Goal: Task Accomplishment & Management: Manage account settings

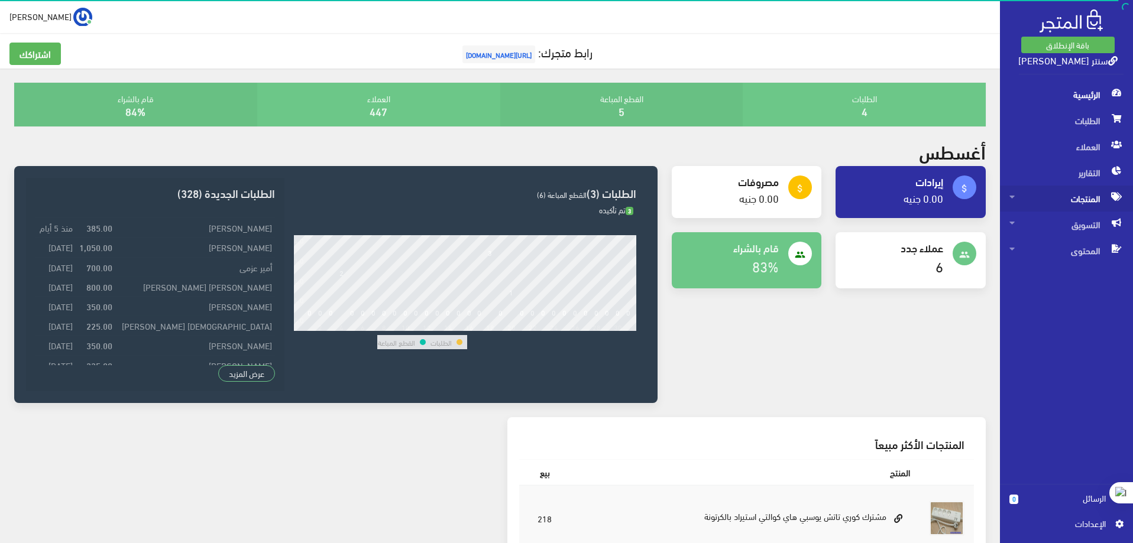
click at [1094, 197] on span "المنتجات" at bounding box center [1066, 199] width 114 height 26
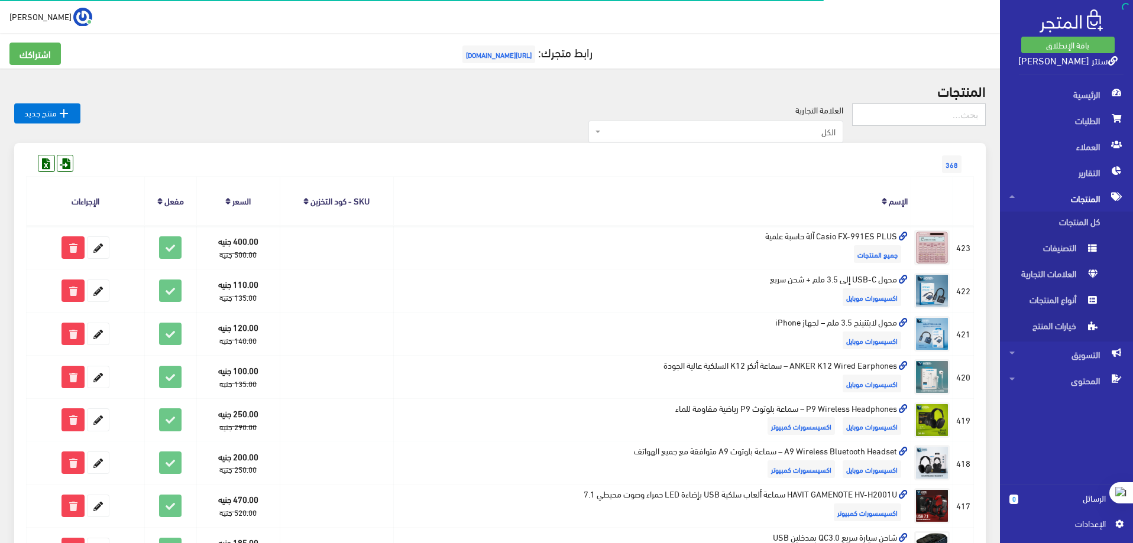
click at [921, 115] on input "text" at bounding box center [919, 114] width 134 height 22
type input "["
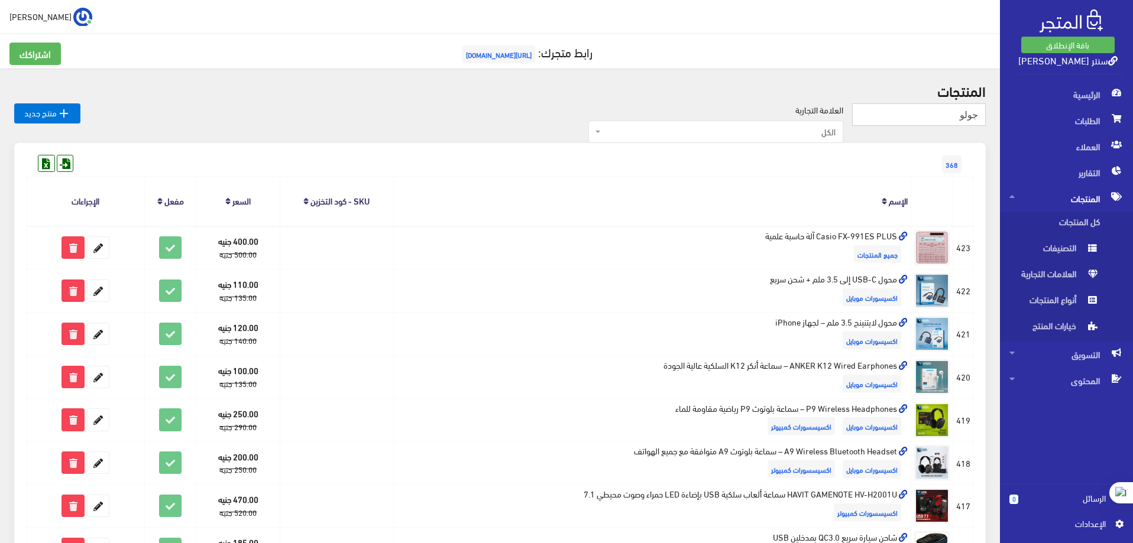
type input "جولو"
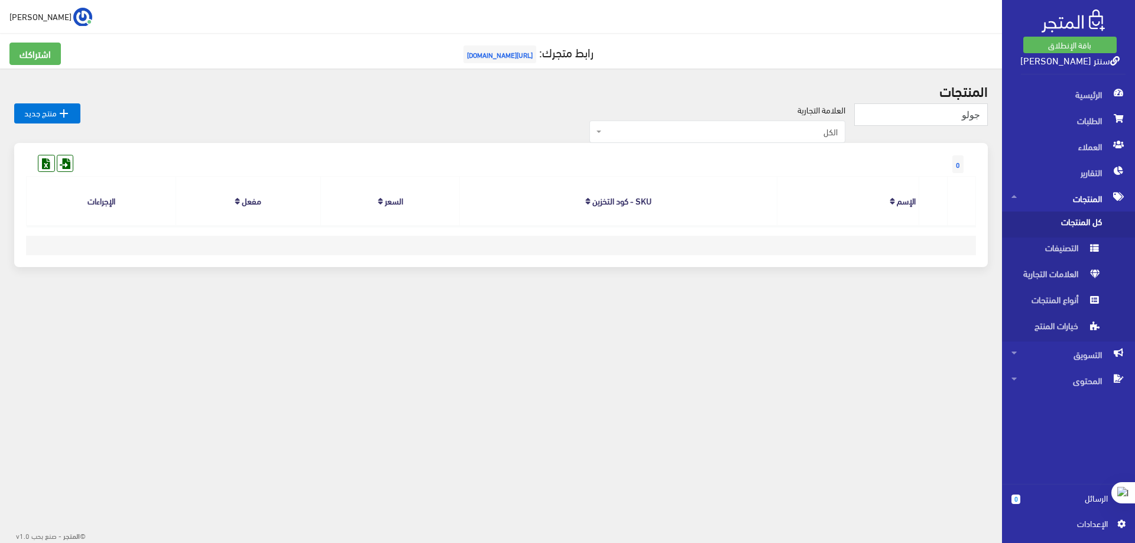
drag, startPoint x: 821, startPoint y: 210, endPoint x: 814, endPoint y: 214, distance: 8.5
drag, startPoint x: 814, startPoint y: 214, endPoint x: 944, endPoint y: 115, distance: 163.3
click at [944, 115] on input "جولو" at bounding box center [921, 114] width 134 height 22
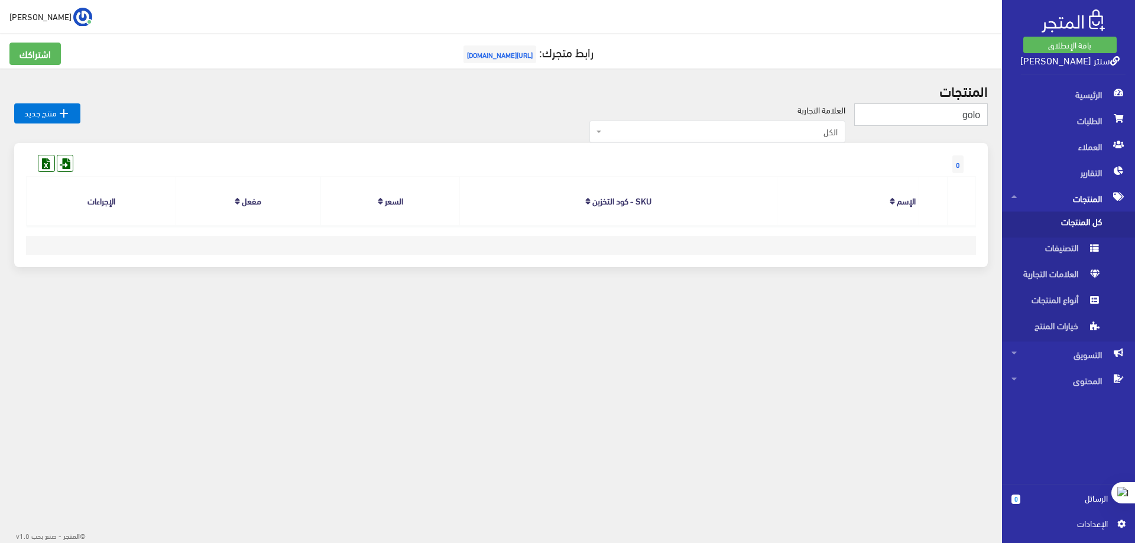
type input "golo"
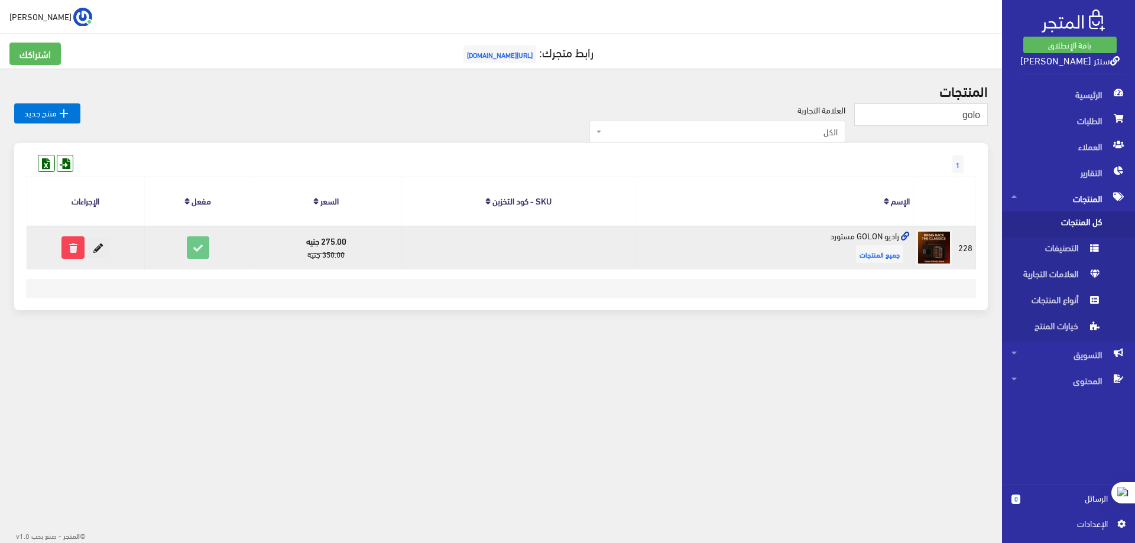
click at [104, 247] on icon at bounding box center [98, 247] width 21 height 21
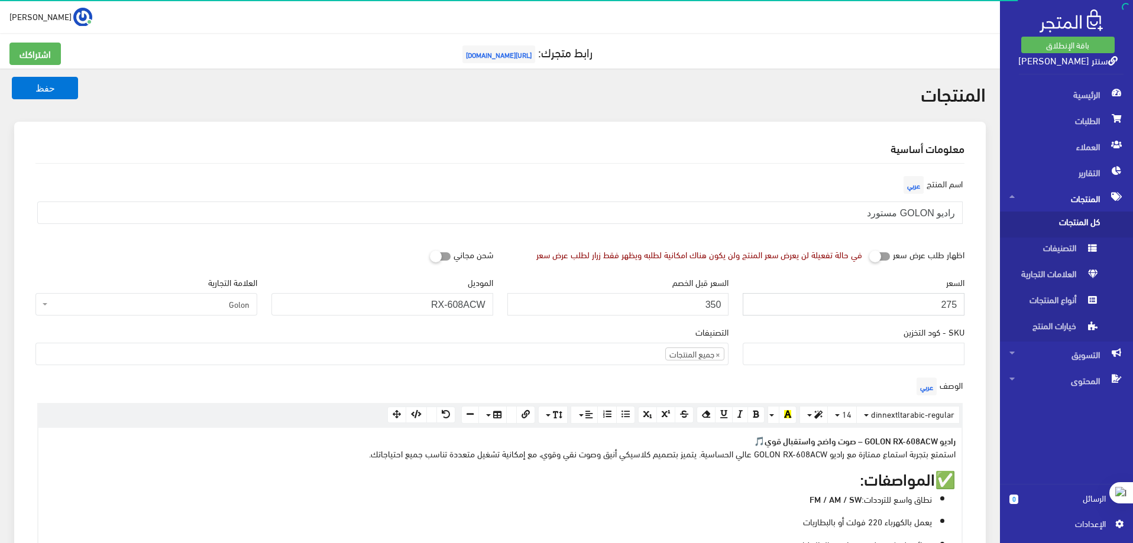
drag, startPoint x: 931, startPoint y: 303, endPoint x: 973, endPoint y: 307, distance: 42.2
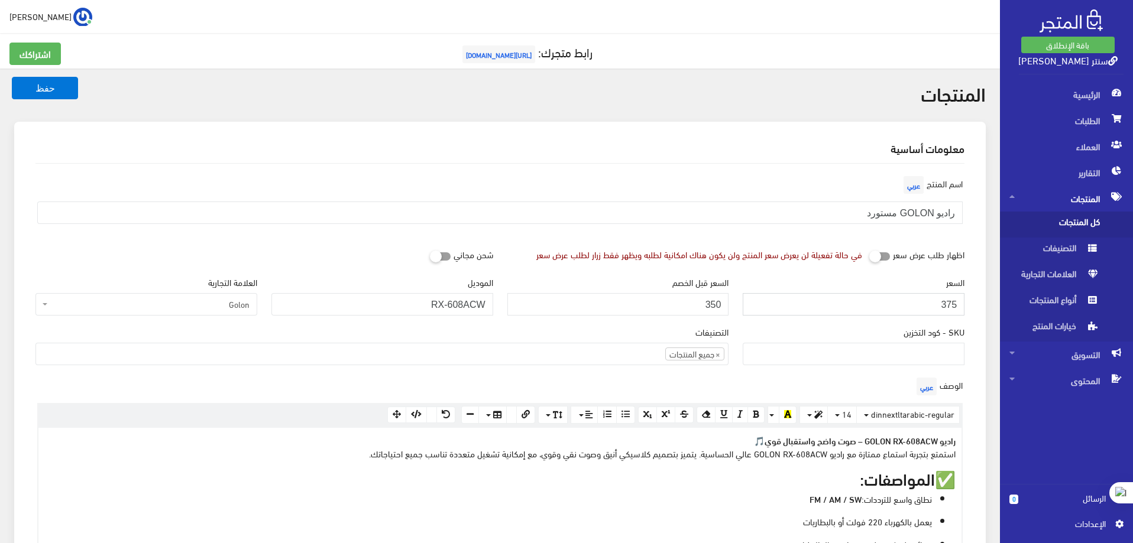
type input "375"
click at [715, 302] on input "350" at bounding box center [618, 304] width 222 height 22
type input "300"
click at [828, 215] on input "راديو GOLON مستورد" at bounding box center [499, 213] width 925 height 22
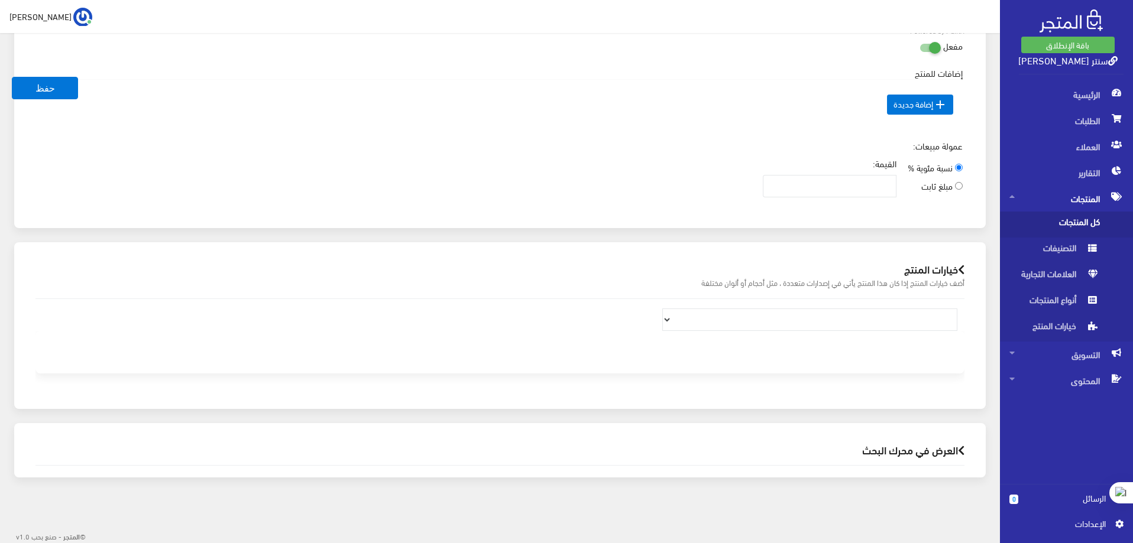
scroll to position [783, 0]
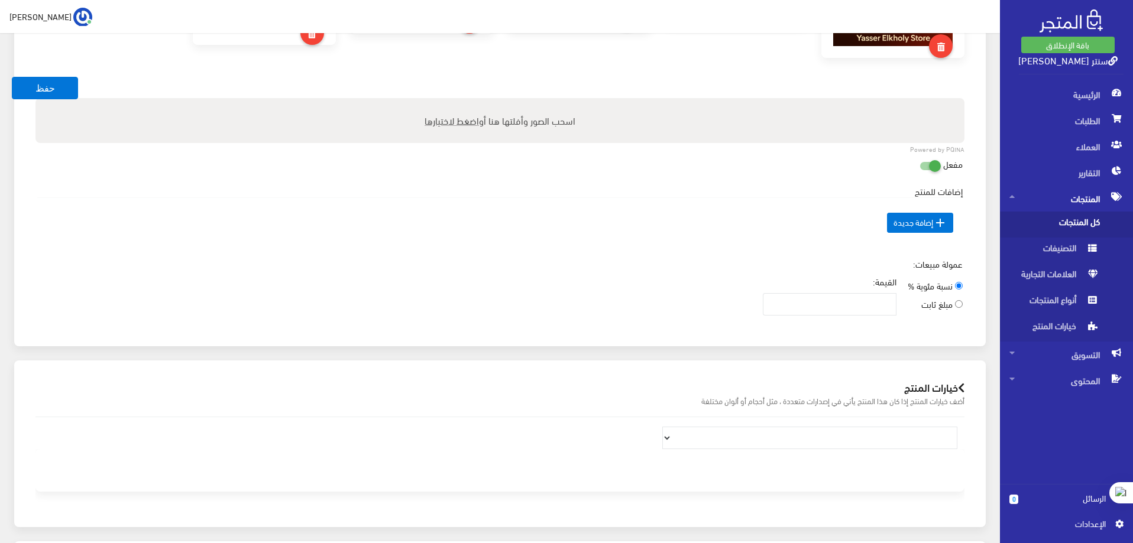
click at [928, 225] on span " إضافة جديدة" at bounding box center [920, 223] width 66 height 20
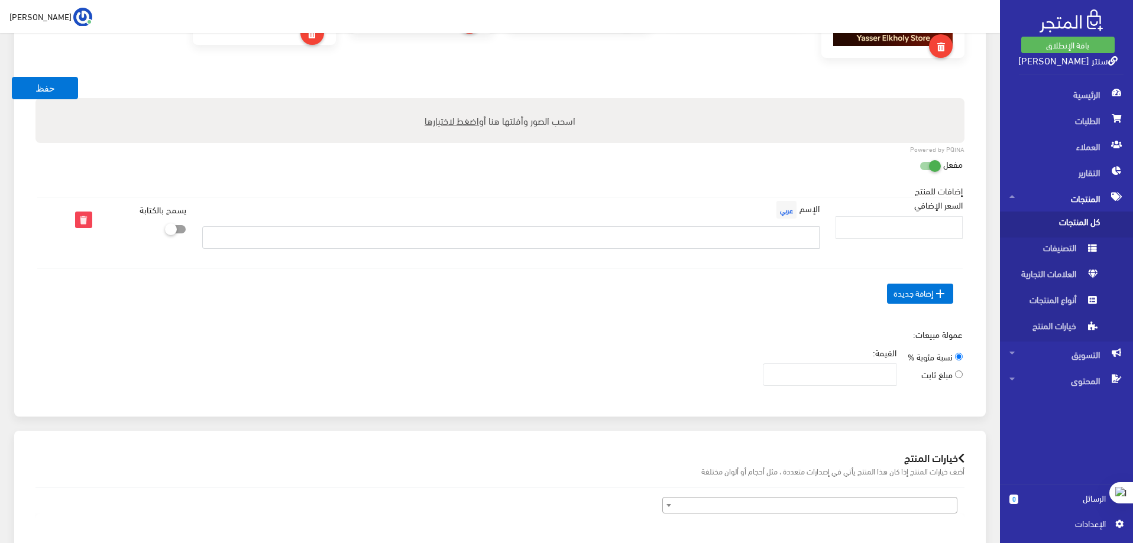
click at [791, 239] on input "text" at bounding box center [510, 237] width 617 height 22
type input "h"
click at [915, 222] on input "السعر الإضافي" at bounding box center [898, 227] width 127 height 22
type input "0"
click at [786, 241] on input "text" at bounding box center [510, 237] width 617 height 22
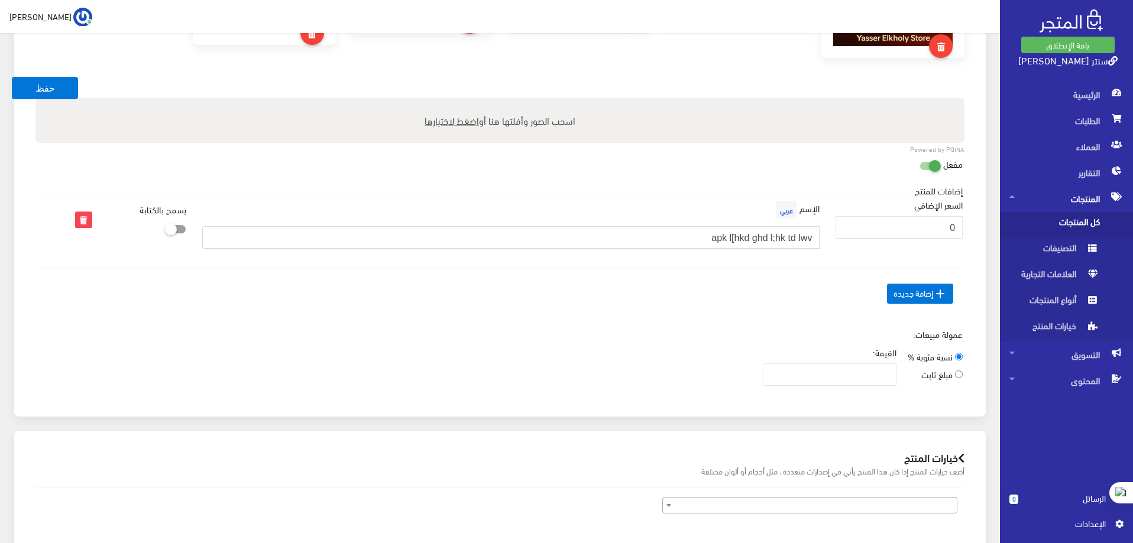
drag, startPoint x: 691, startPoint y: 244, endPoint x: 958, endPoint y: 277, distance: 269.4
click at [958, 277] on table "السعر الإضافي الإسم عربي" at bounding box center [499, 257] width 925 height 121
type input "شحن مجاني لاي مكان في مصر"
click at [61, 85] on button "حفظ" at bounding box center [45, 88] width 66 height 22
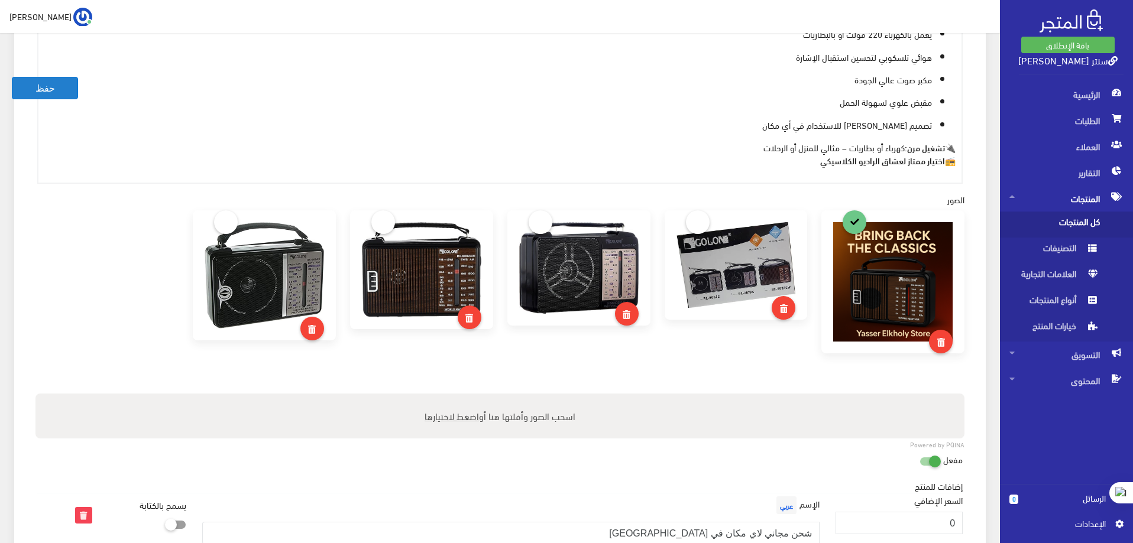
scroll to position [438, 0]
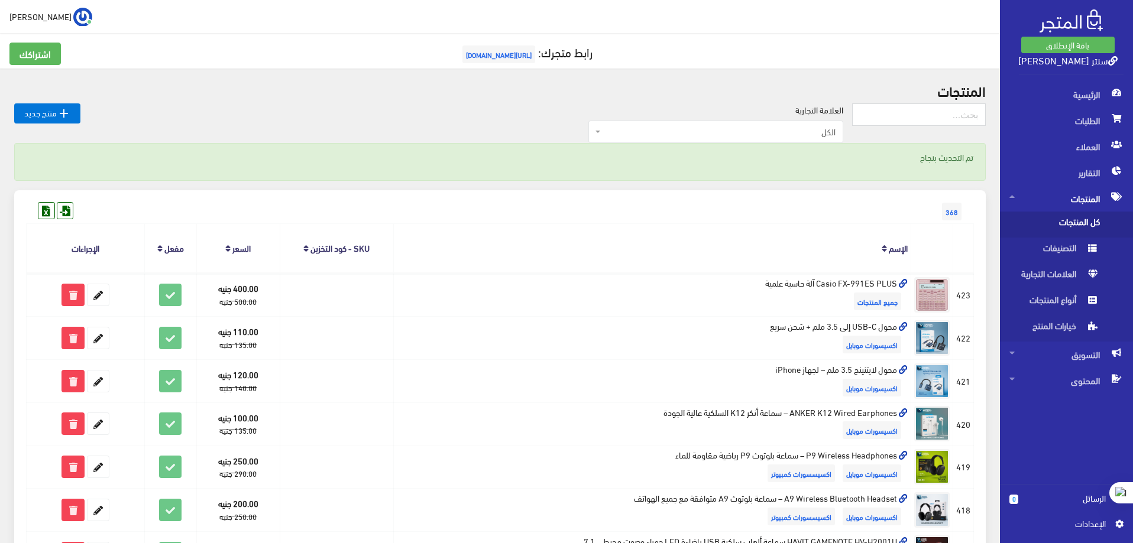
click at [534, 55] on span "[URL][DOMAIN_NAME]" at bounding box center [498, 55] width 73 height 18
